Goal: Register for event/course

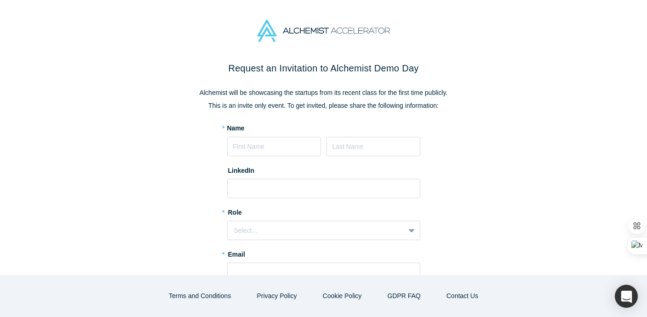
type input "[PERSON_NAME]"
type input "Tsai"
click at [250, 268] on input "[EMAIL_ADDRESS][DOMAIN_NAME]" at bounding box center [323, 271] width 193 height 19
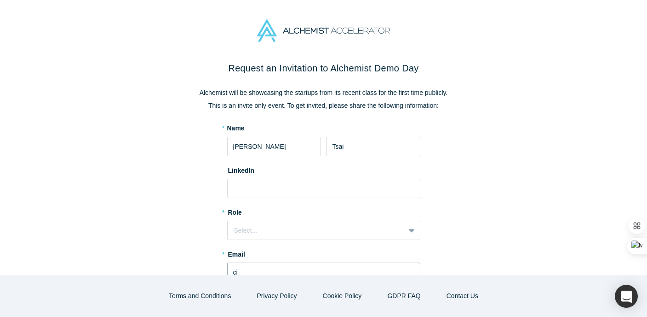
scroll to position [1, 0]
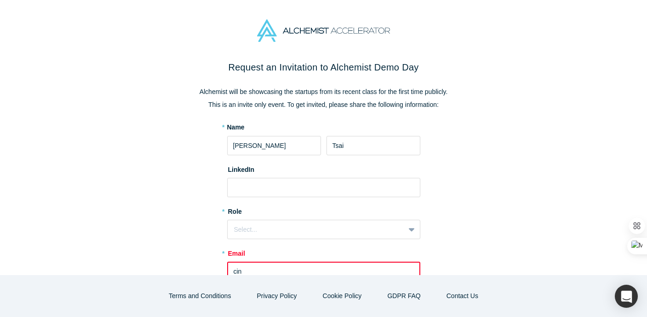
type input "[EMAIL_ADDRESS][DOMAIN_NAME]"
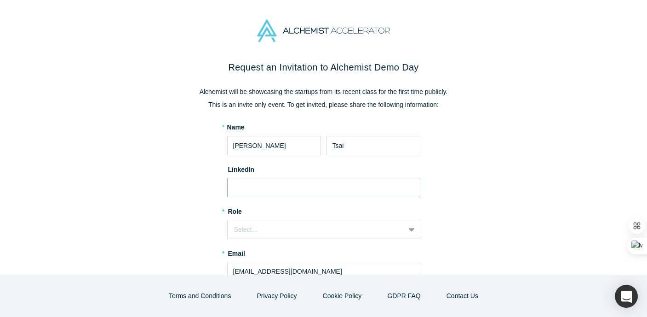
click at [258, 188] on input at bounding box center [323, 187] width 193 height 19
paste input "[URL][DOMAIN_NAME][PERSON_NAME]"
type input "[URL][DOMAIN_NAME][PERSON_NAME]"
click at [243, 231] on div "Select..." at bounding box center [316, 230] width 164 height 10
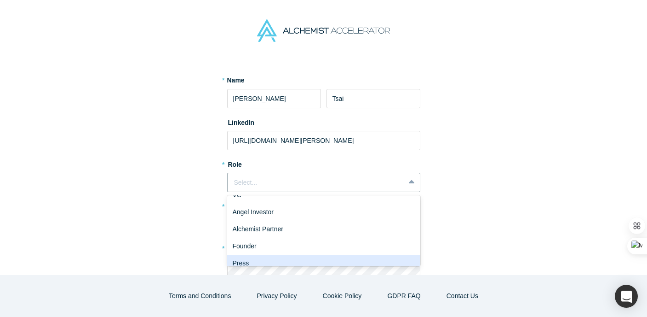
scroll to position [35, 0]
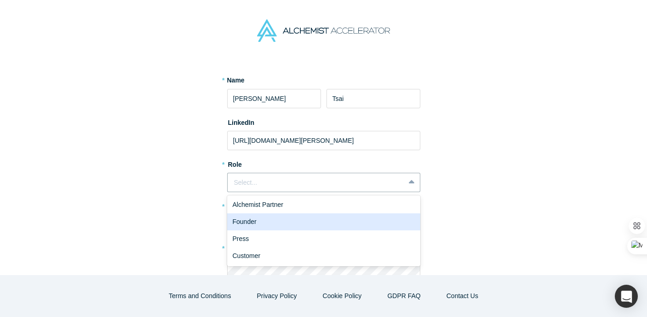
click at [265, 221] on div "Founder" at bounding box center [323, 221] width 193 height 17
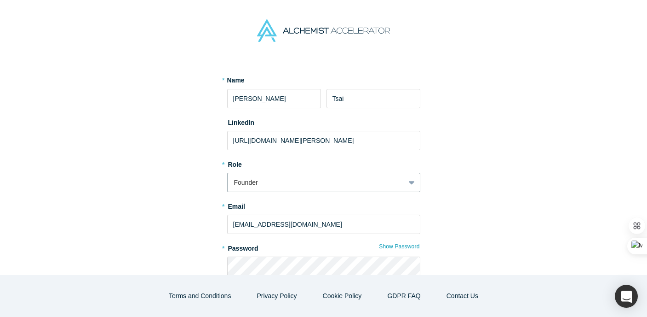
click at [173, 216] on div "Request an Invitation to Alchemist Demo Day Alchemist will be showcasing the st…" at bounding box center [324, 186] width 386 height 346
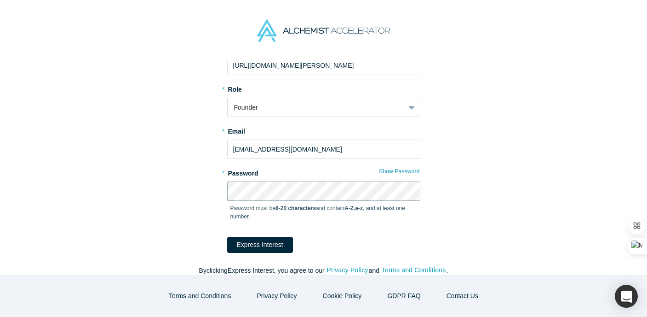
scroll to position [133, 0]
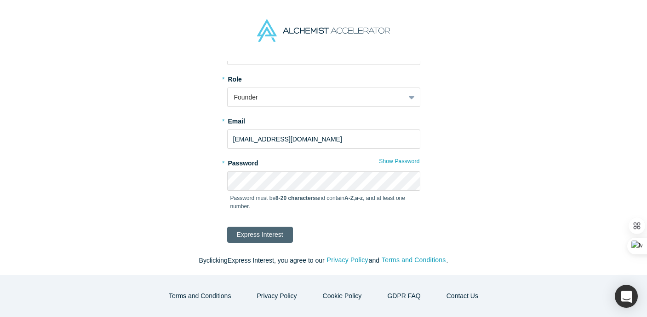
click at [260, 233] on button "Express Interest" at bounding box center [260, 234] width 66 height 16
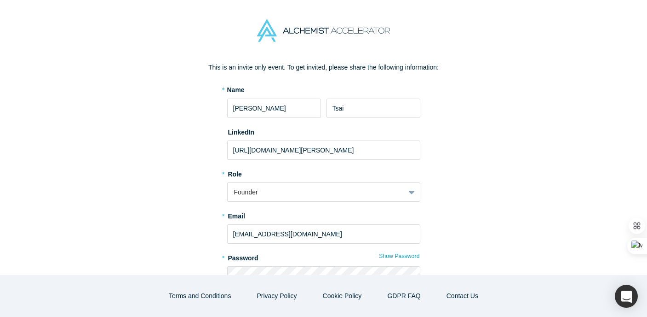
scroll to position [0, 0]
